Goal: Task Accomplishment & Management: Complete application form

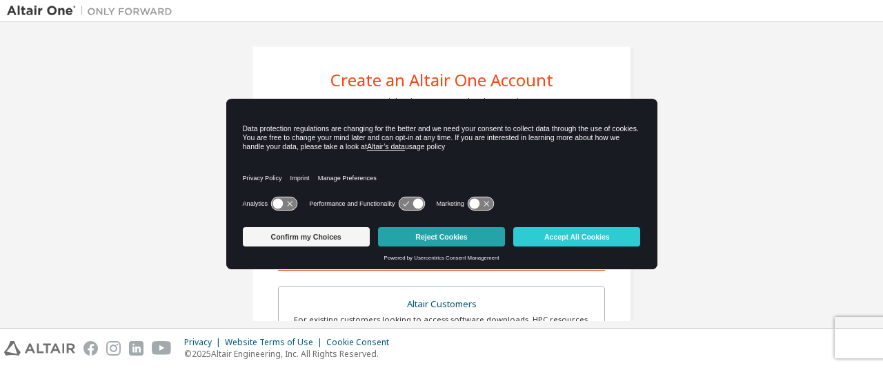
click at [425, 235] on button "Reject Cookies" at bounding box center [441, 236] width 127 height 19
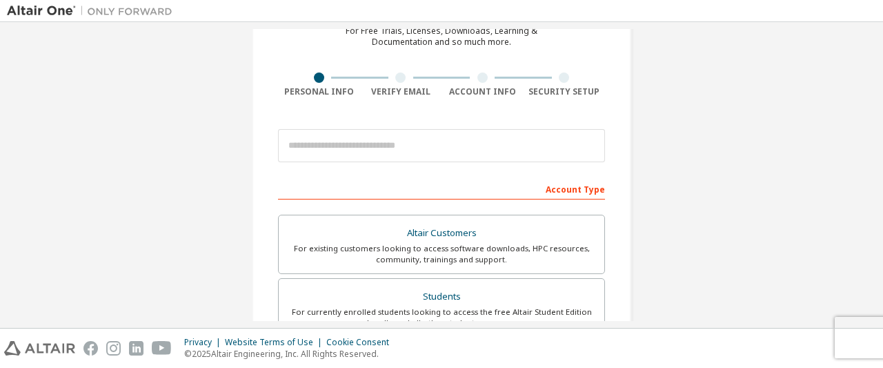
scroll to position [79, 0]
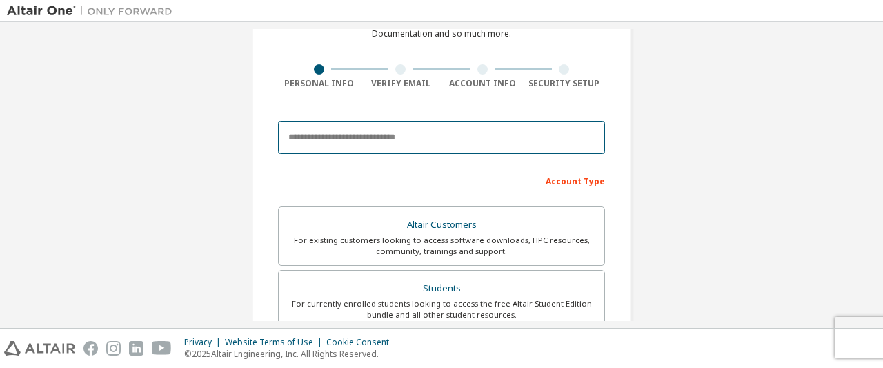
click at [393, 129] on input "email" at bounding box center [441, 137] width 327 height 33
type input "**********"
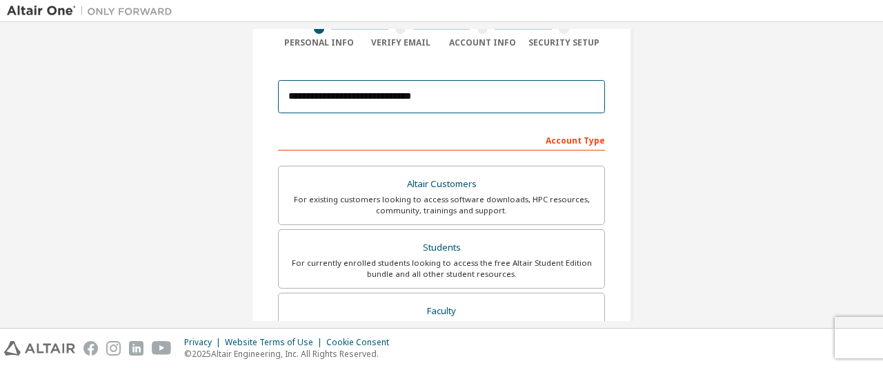
scroll to position [121, 0]
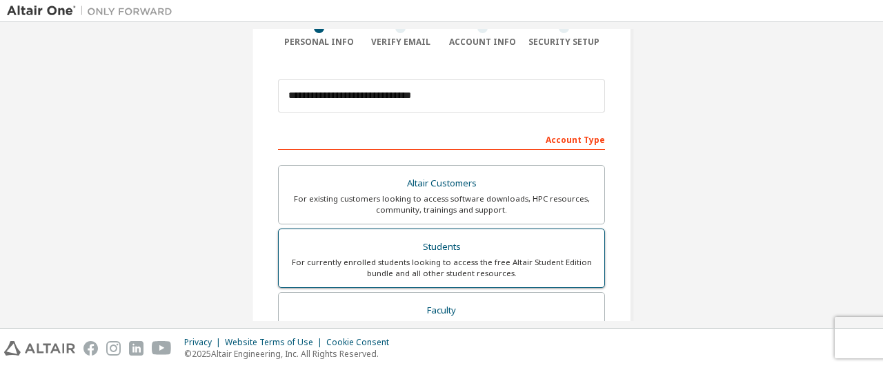
click at [501, 262] on div "For currently enrolled students looking to access the free Altair Student Editi…" at bounding box center [441, 268] width 309 height 22
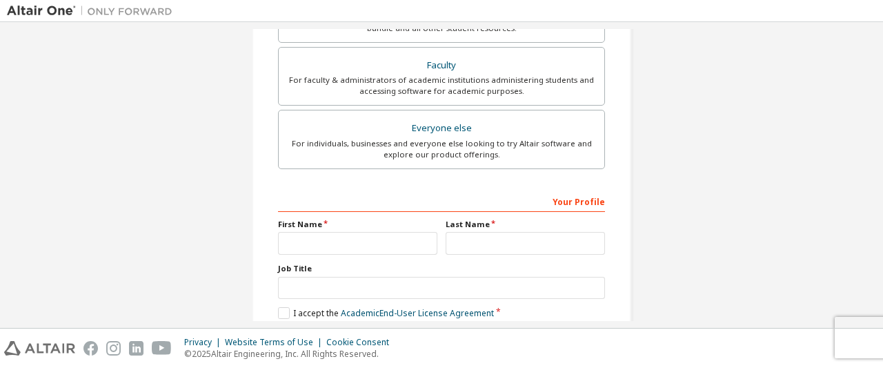
scroll to position [368, 0]
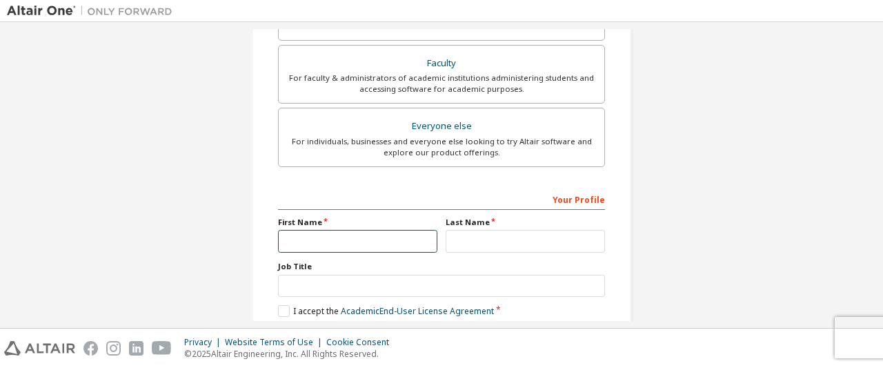
click at [410, 234] on input "text" at bounding box center [357, 241] width 159 height 23
type input "**********"
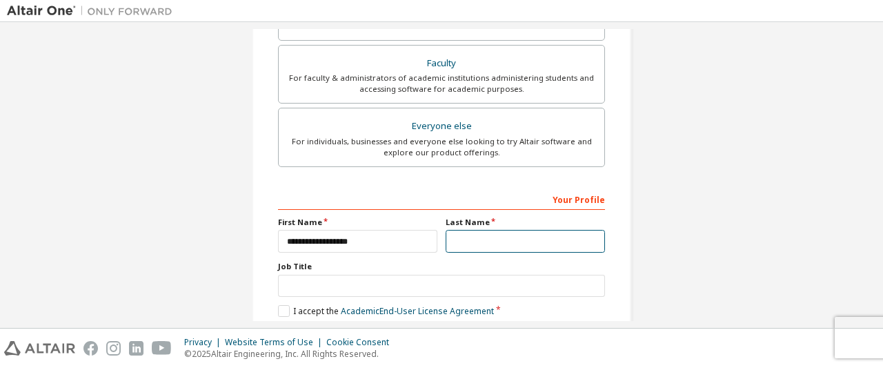
click at [450, 241] on input "text" at bounding box center [525, 241] width 159 height 23
type input "**********"
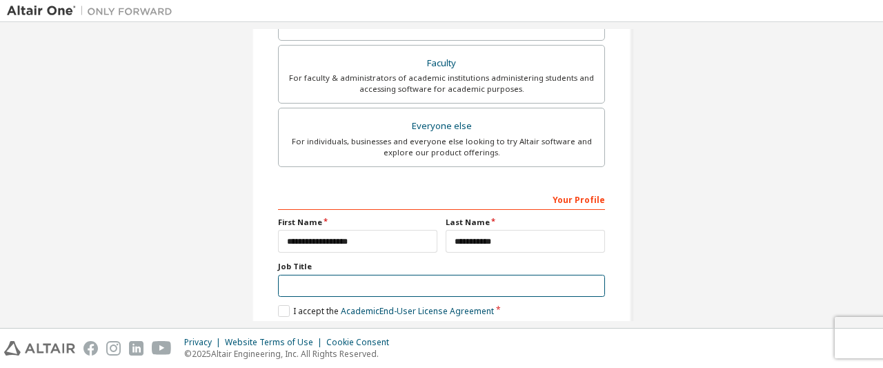
click at [438, 276] on input "text" at bounding box center [441, 286] width 327 height 23
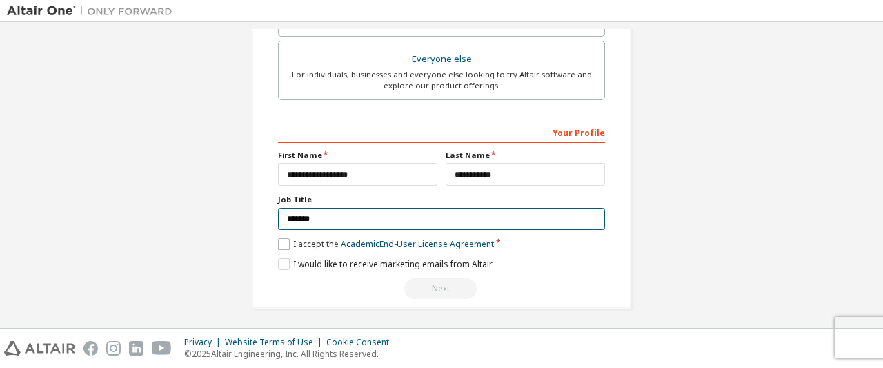
type input "*******"
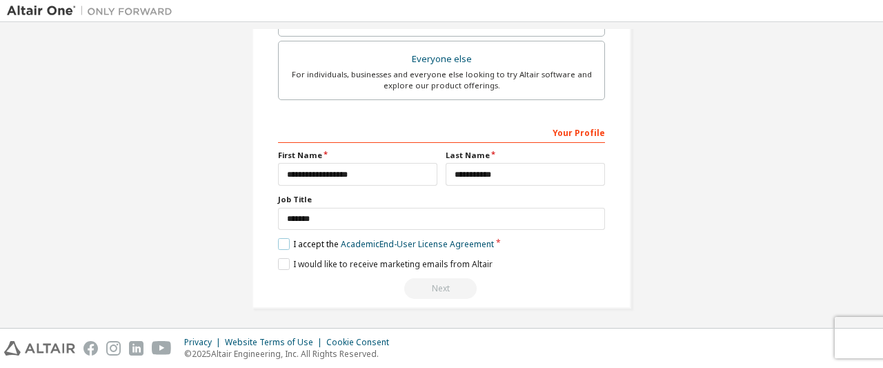
click at [284, 241] on label "I accept the Academic End-User License Agreement" at bounding box center [386, 244] width 216 height 12
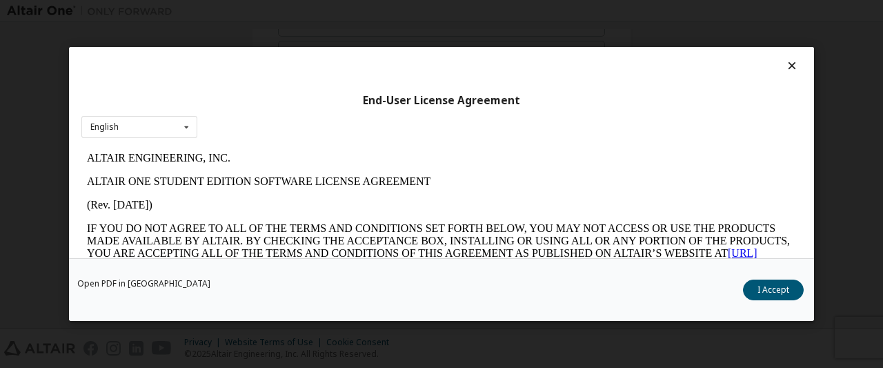
scroll to position [0, 0]
click at [764, 289] on button "I Accept" at bounding box center [773, 289] width 61 height 21
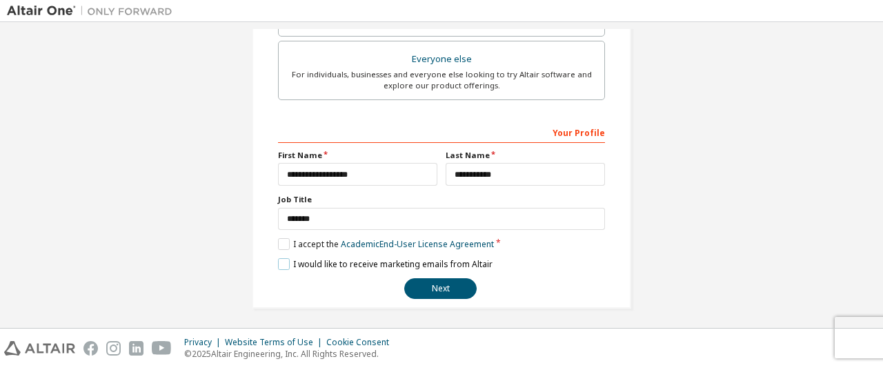
click at [280, 262] on label "I would like to receive marketing emails from Altair" at bounding box center [385, 264] width 215 height 12
click at [284, 258] on label "I would like to receive marketing emails from Altair" at bounding box center [385, 264] width 215 height 12
click at [428, 279] on button "Next" at bounding box center [440, 288] width 72 height 21
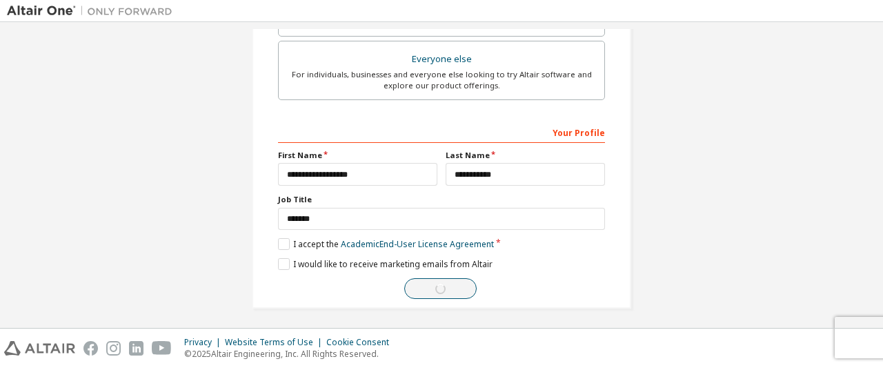
scroll to position [36, 0]
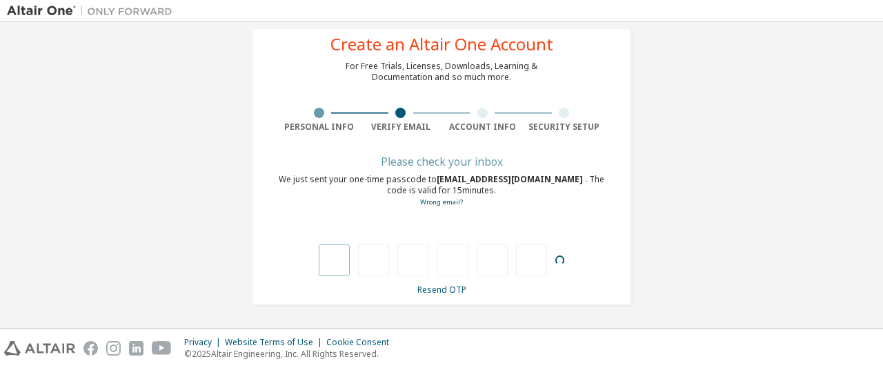
type input "*"
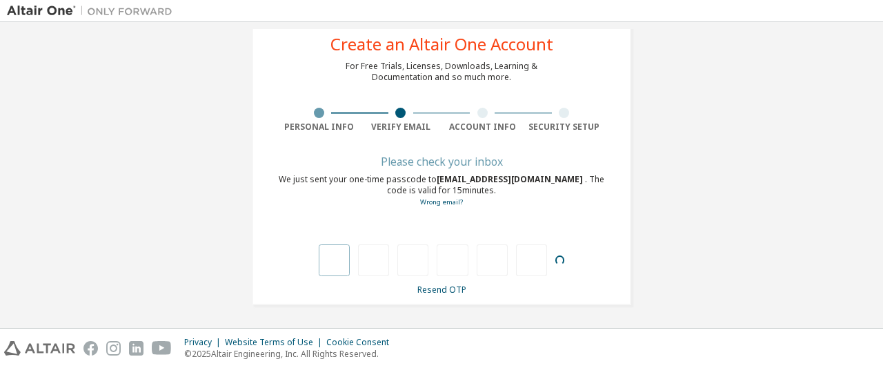
type input "*"
